Goal: Task Accomplishment & Management: Complete application form

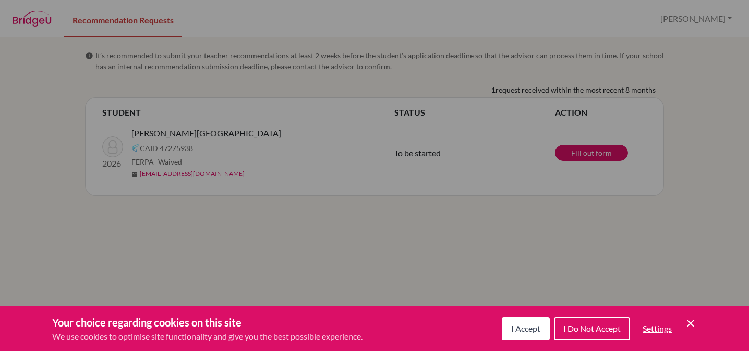
click at [616, 143] on div "Cookie Preferences" at bounding box center [374, 175] width 749 height 351
click at [613, 151] on div "Cookie Preferences" at bounding box center [374, 175] width 749 height 351
click at [527, 328] on span "I Accept" at bounding box center [525, 329] width 29 height 10
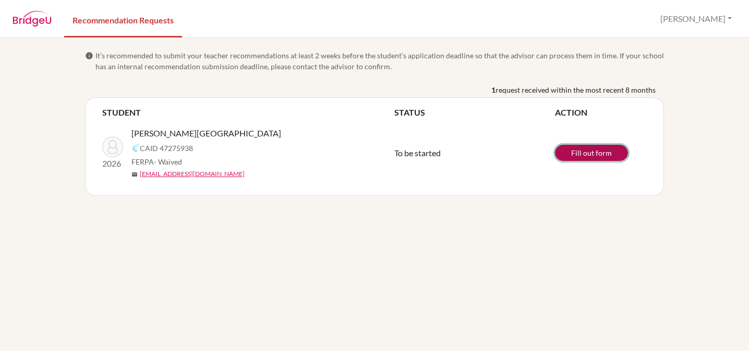
click at [587, 152] on link "Fill out form" at bounding box center [591, 153] width 73 height 16
click at [601, 154] on link "Fill out form" at bounding box center [591, 153] width 73 height 16
click at [714, 20] on button "Jennifer" at bounding box center [695, 19] width 81 height 20
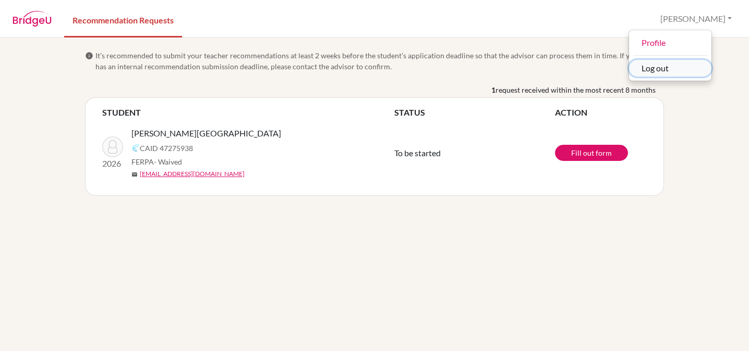
click at [694, 69] on button "Log out" at bounding box center [670, 68] width 82 height 17
